Goal: Task Accomplishment & Management: Manage account settings

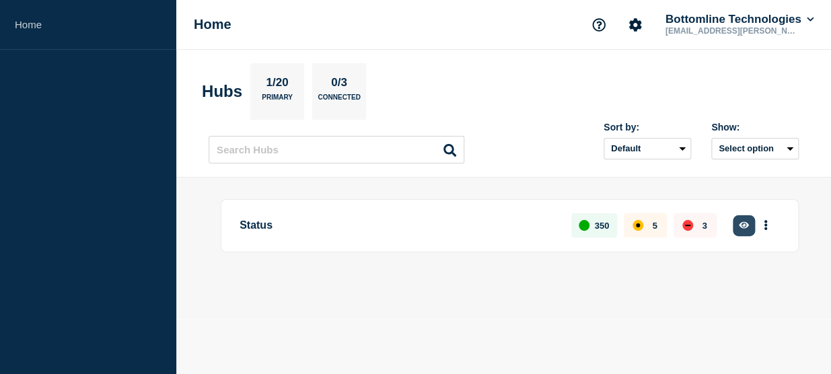
click at [742, 232] on button "button" at bounding box center [744, 225] width 22 height 21
click at [746, 224] on icon "button" at bounding box center [744, 225] width 10 height 7
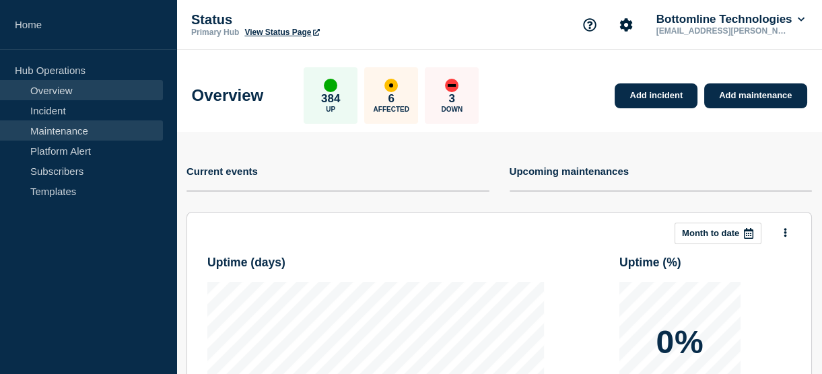
click at [58, 134] on link "Maintenance" at bounding box center [81, 131] width 163 height 20
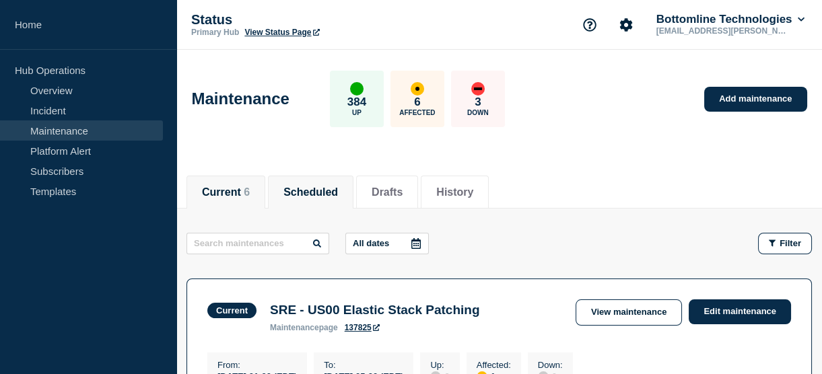
click at [316, 186] on button "Scheduled" at bounding box center [310, 192] width 55 height 12
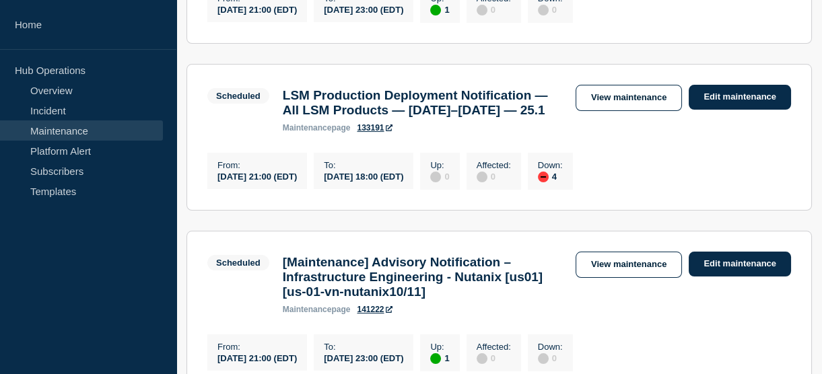
scroll to position [416, 0]
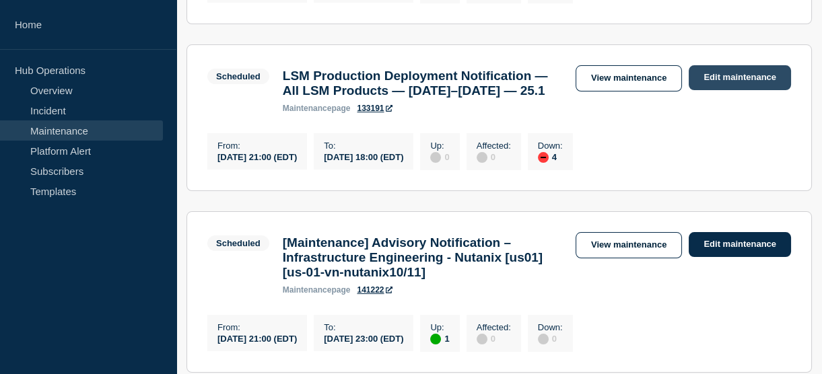
click at [720, 84] on link "Edit maintenance" at bounding box center [740, 77] width 102 height 25
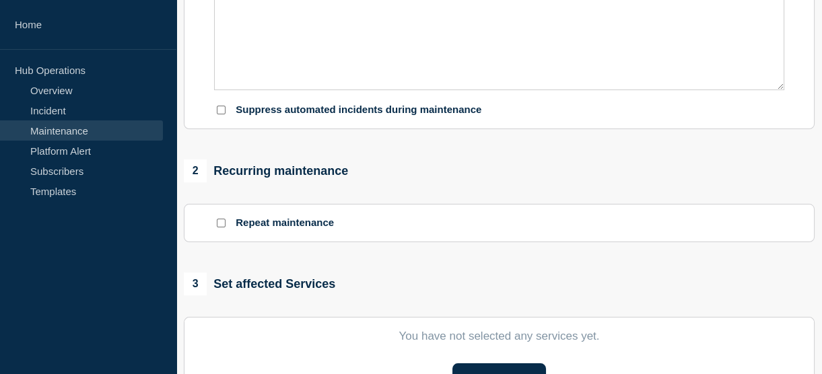
type input "LSM Production Deployment Notification — All LSM Products — September 19–20, 20…"
type input "21:00"
type input "2025-09-20"
type input "18:00"
checkbox input "true"
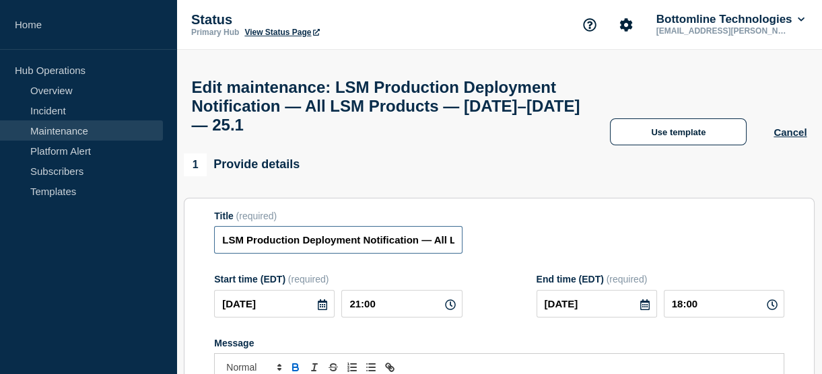
click at [217, 248] on input "LSM Production Deployment Notification — All LSM Products — September 19–20, 20…" at bounding box center [338, 240] width 248 height 28
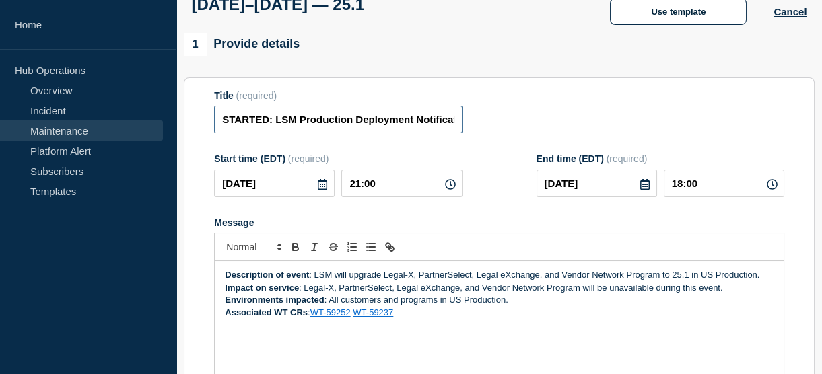
scroll to position [162, 0]
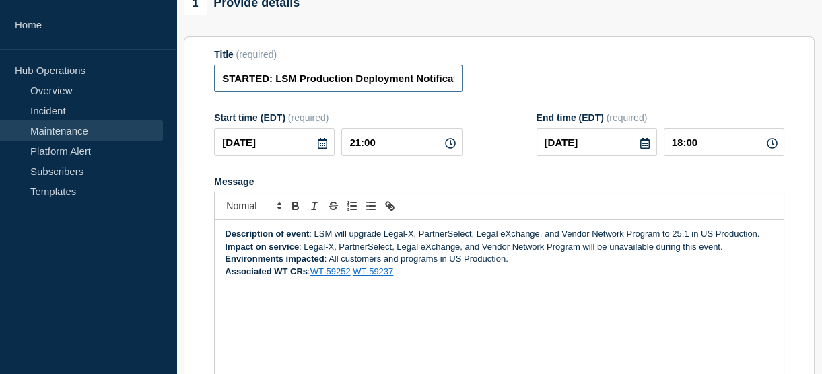
type input "STARTED: LSM Production Deployment Notification — All LSM Products — September …"
click at [227, 239] on strong "Description of event" at bounding box center [267, 234] width 84 height 10
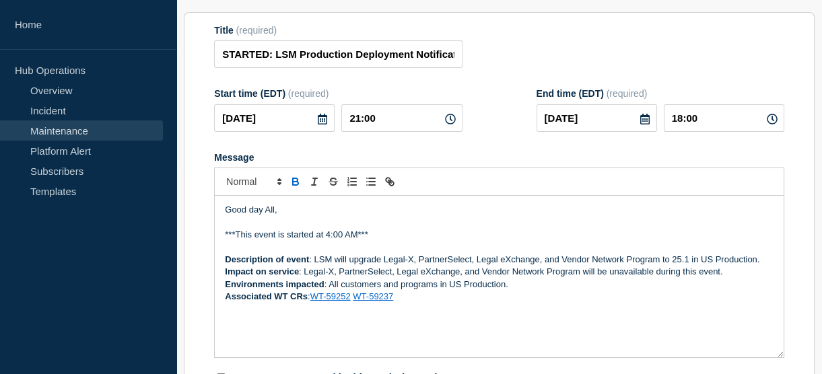
scroll to position [211, 0]
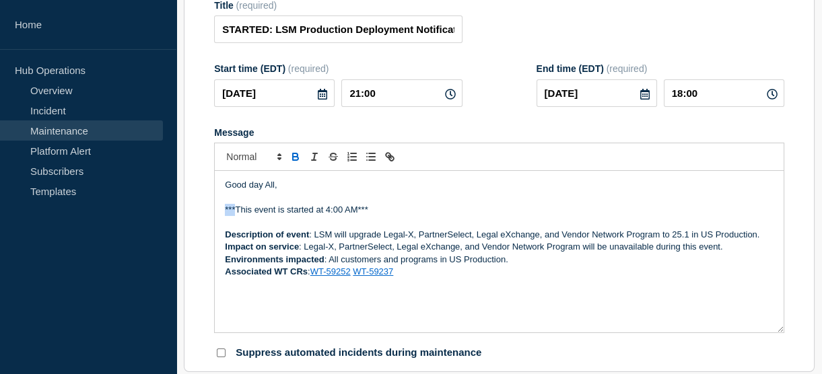
drag, startPoint x: 237, startPoint y: 242, endPoint x: 210, endPoint y: 242, distance: 26.9
click at [210, 242] on section "Title (required) STARTED: LSM Production Deployment Notification — All LSM Prod…" at bounding box center [499, 180] width 631 height 386
click at [360, 216] on p "This event is started at 4:00 AM***" at bounding box center [499, 210] width 549 height 12
drag, startPoint x: 224, startPoint y: 217, endPoint x: 213, endPoint y: 216, distance: 10.2
click at [214, 216] on div "Good day All, This event is started. Description of event : LSM will upgrade Le…" at bounding box center [499, 252] width 570 height 162
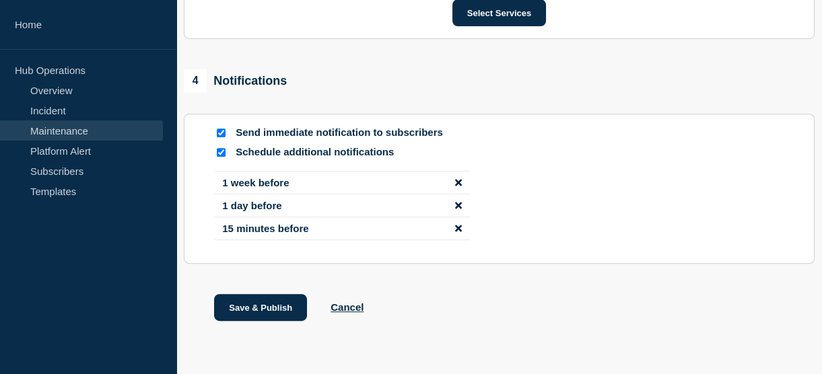
scroll to position [1085, 0]
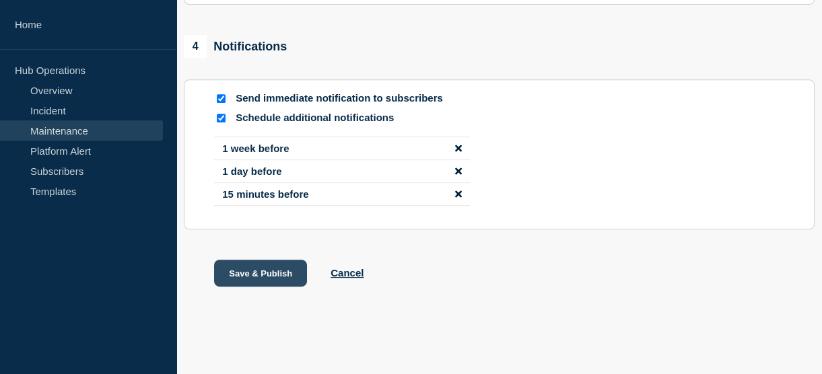
click at [253, 269] on button "Save & Publish" at bounding box center [260, 273] width 93 height 27
